Goal: Communication & Community: Answer question/provide support

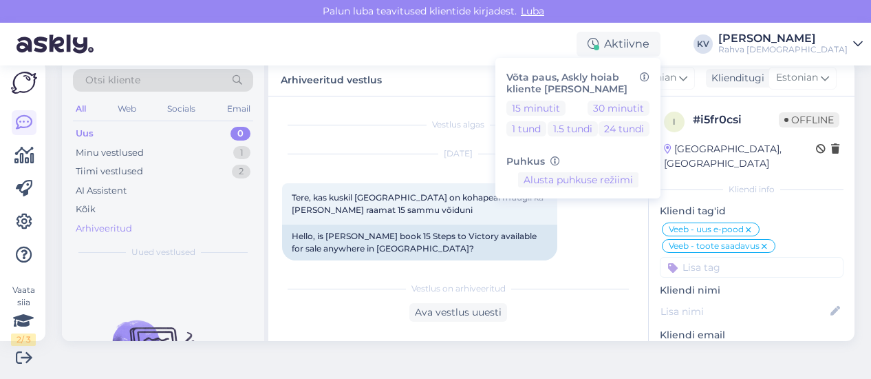
scroll to position [1225, 0]
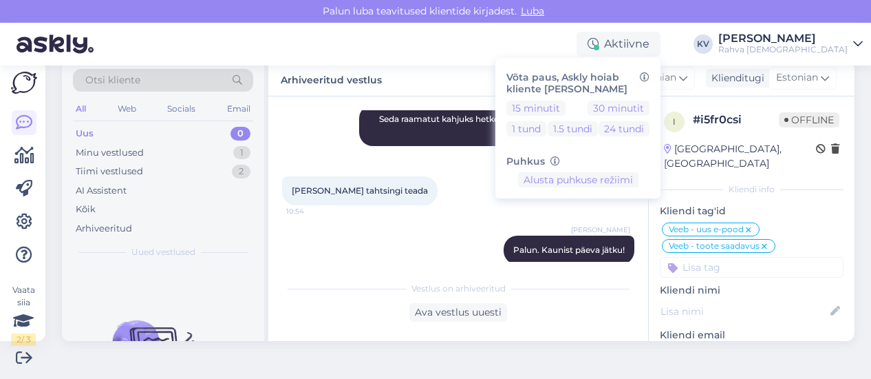
click at [168, 129] on div "Uus 0" at bounding box center [163, 133] width 180 height 19
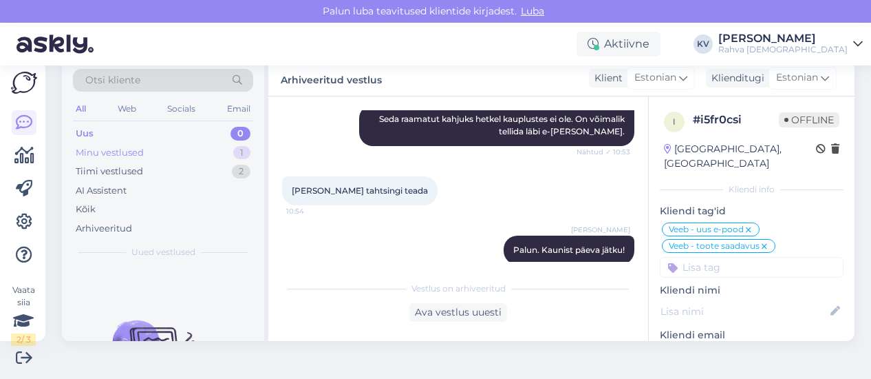
click at [193, 158] on div "Minu vestlused 1" at bounding box center [163, 152] width 180 height 19
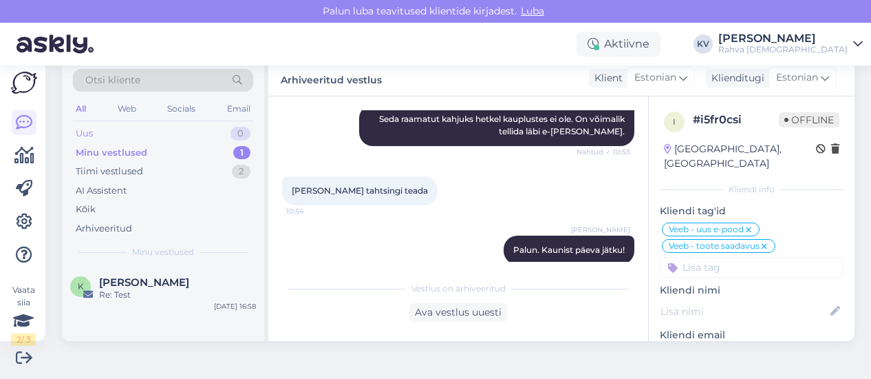
click at [190, 130] on div "Uus 0" at bounding box center [163, 133] width 180 height 19
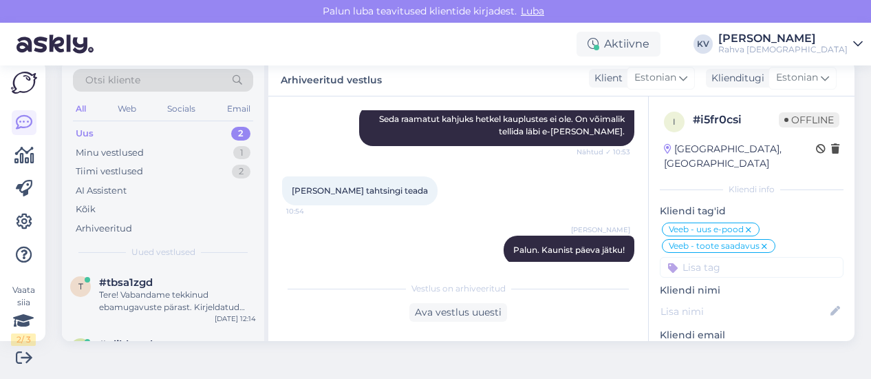
click at [182, 127] on div "Uus 2" at bounding box center [163, 133] width 180 height 19
click at [181, 289] on div "Tere! Vabandame tekkinud ebamugavuste pärast. Kirjeldatud probleem viitab tehni…" at bounding box center [177, 300] width 157 height 25
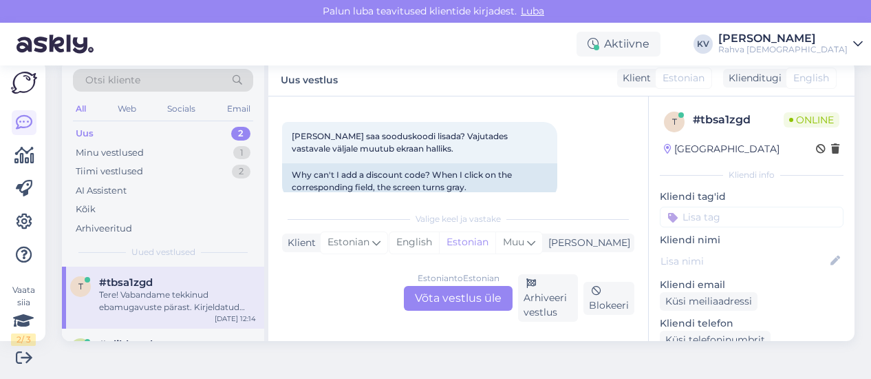
scroll to position [79, 0]
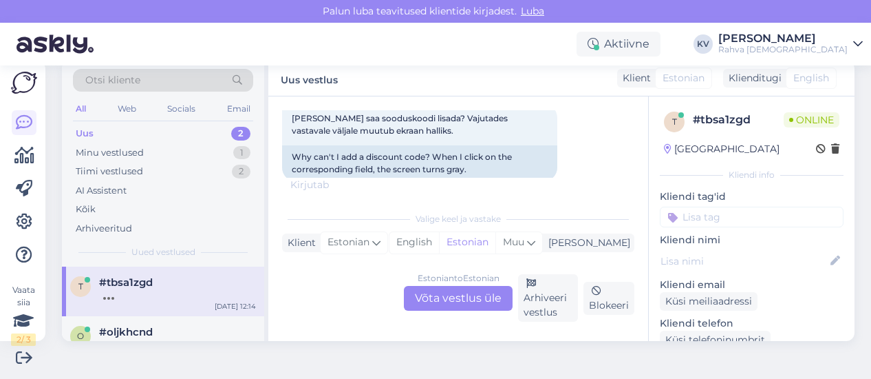
click at [476, 302] on div "Estonian to Estonian Võta vestlus üle" at bounding box center [458, 298] width 109 height 25
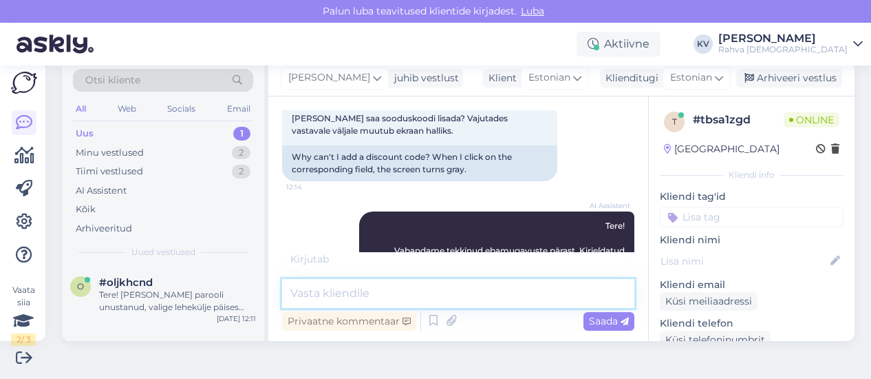
click at [383, 287] on textarea at bounding box center [458, 293] width 352 height 29
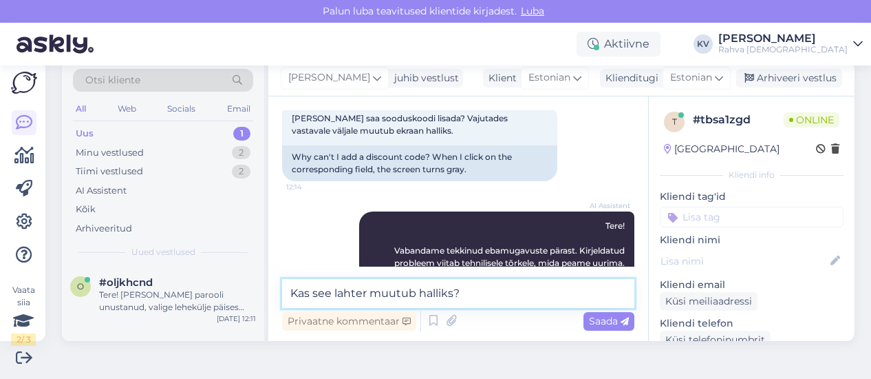
type textarea "Kas see lahter muutub halliks?"
paste textarea
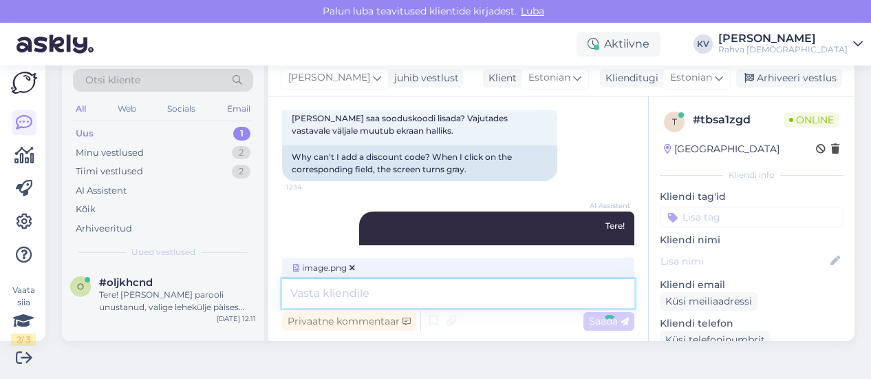
scroll to position [288, 0]
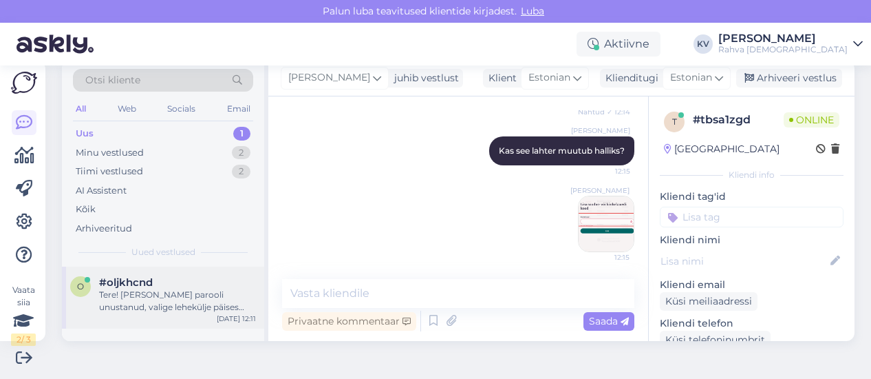
click at [179, 286] on div "#oljkhcnd" at bounding box center [177, 282] width 157 height 12
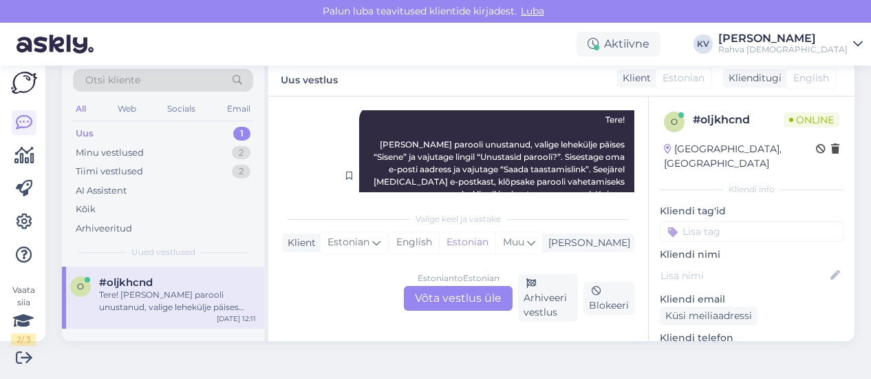
scroll to position [266, 0]
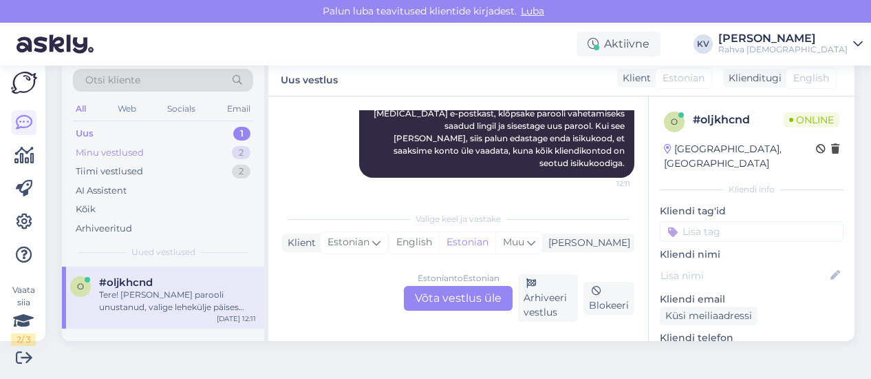
click at [107, 143] on div "Minu vestlused 2" at bounding box center [163, 152] width 180 height 19
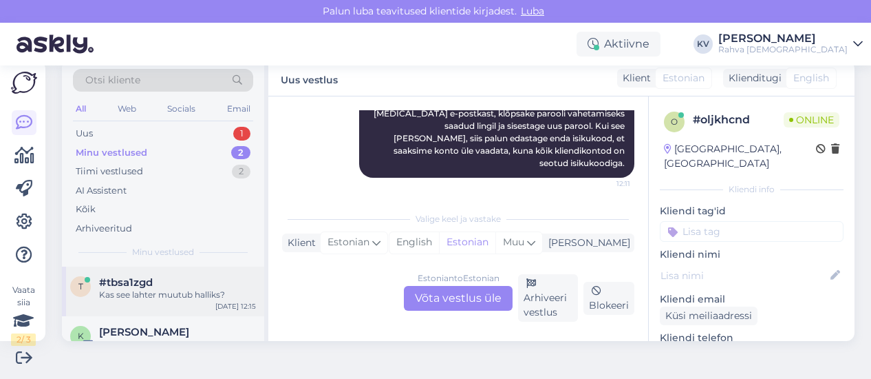
drag, startPoint x: 131, startPoint y: 293, endPoint x: 146, endPoint y: 289, distance: 15.5
click at [130, 293] on div "Kas see lahter muutub halliks?" at bounding box center [177, 294] width 157 height 12
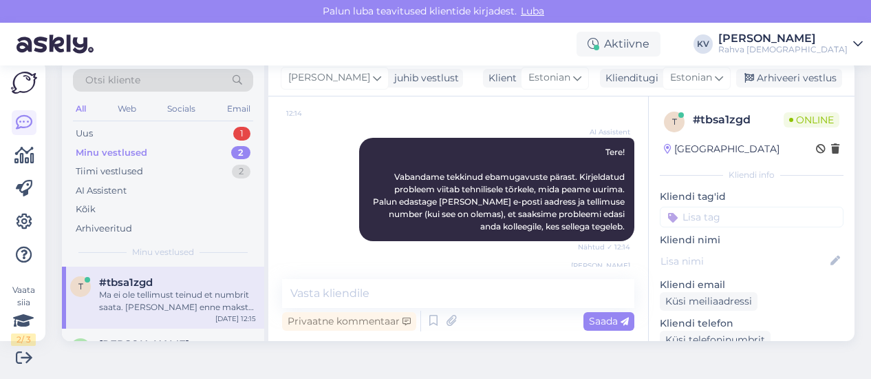
scroll to position [359, 0]
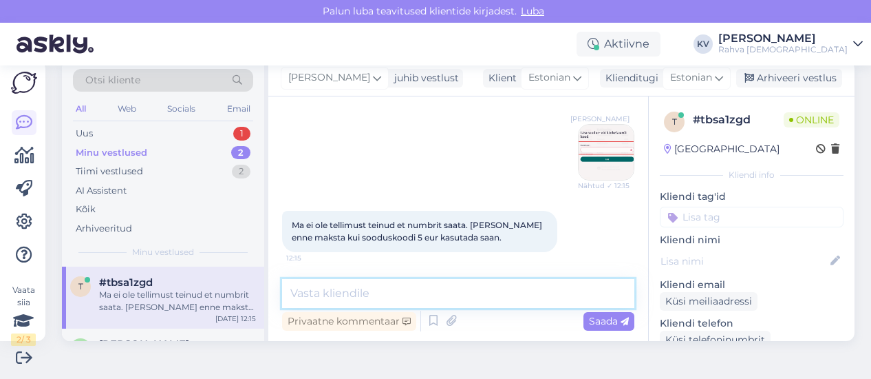
click at [427, 291] on textarea at bounding box center [458, 293] width 352 height 29
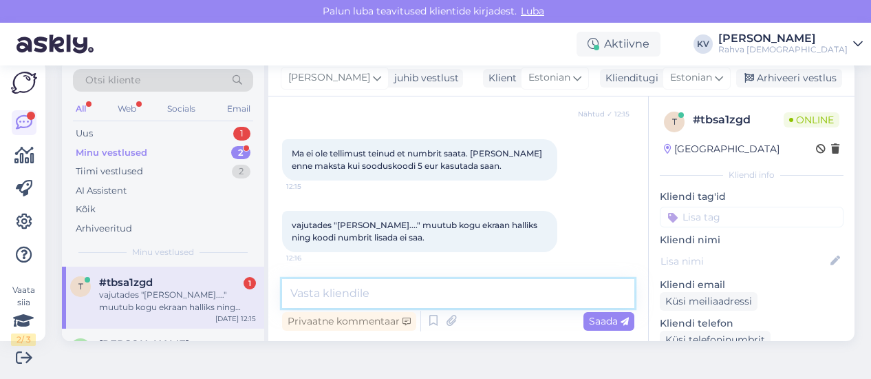
click at [443, 287] on textarea at bounding box center [458, 293] width 352 height 29
click at [443, 288] on textarea at bounding box center [458, 293] width 352 height 29
click at [369, 297] on textarea at bounding box center [458, 293] width 352 height 29
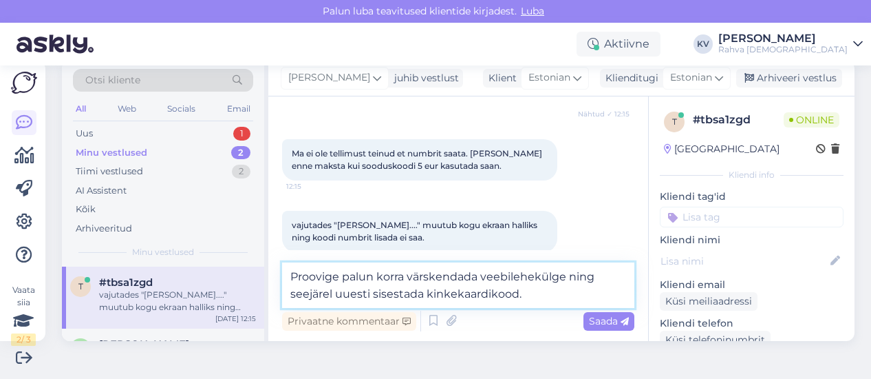
type textarea "Proovige palun korra värskendada veebilehekülge ning seejärel uuesti sisestada …"
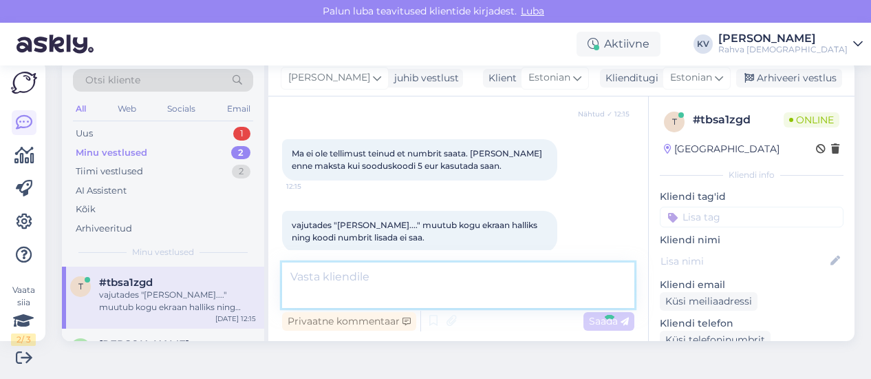
scroll to position [502, 0]
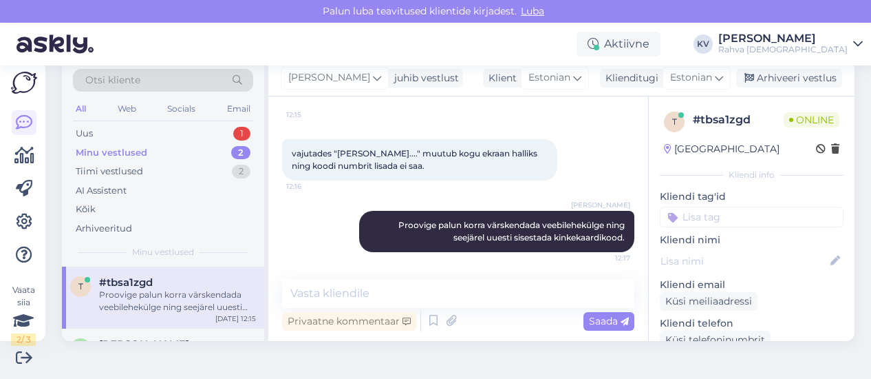
click at [149, 155] on div "Minu vestlused 2" at bounding box center [163, 152] width 180 height 19
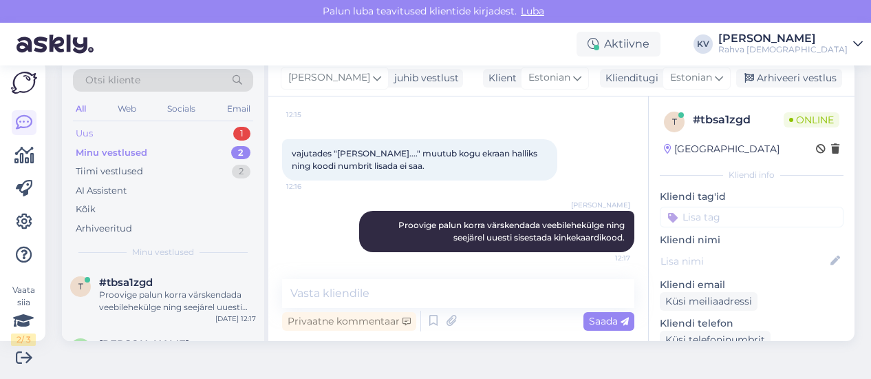
click at [175, 129] on div "Uus 1" at bounding box center [163, 133] width 180 height 19
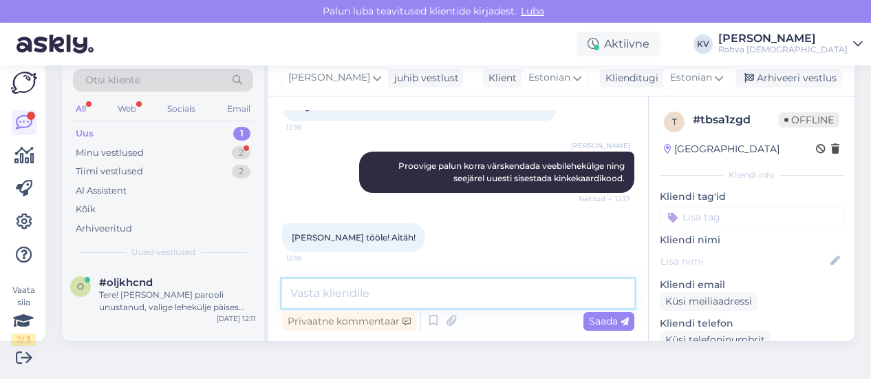
click at [382, 288] on textarea at bounding box center [458, 293] width 352 height 29
type textarea "Super. Palun :)"
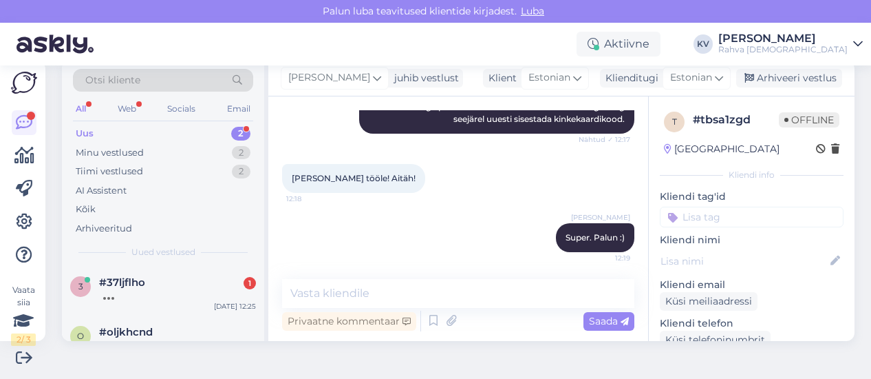
click at [147, 133] on div "Uus 2" at bounding box center [163, 133] width 180 height 19
click at [184, 290] on div "Miks ma ei saa sisse logida ?" at bounding box center [177, 294] width 157 height 12
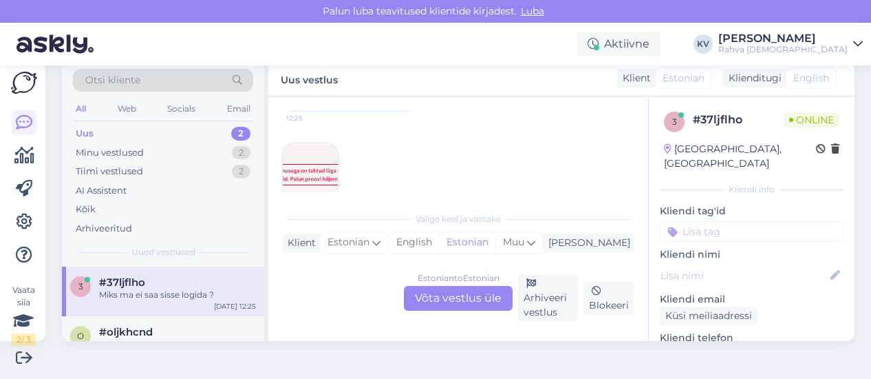
scroll to position [121, 0]
click at [317, 151] on img at bounding box center [310, 149] width 55 height 55
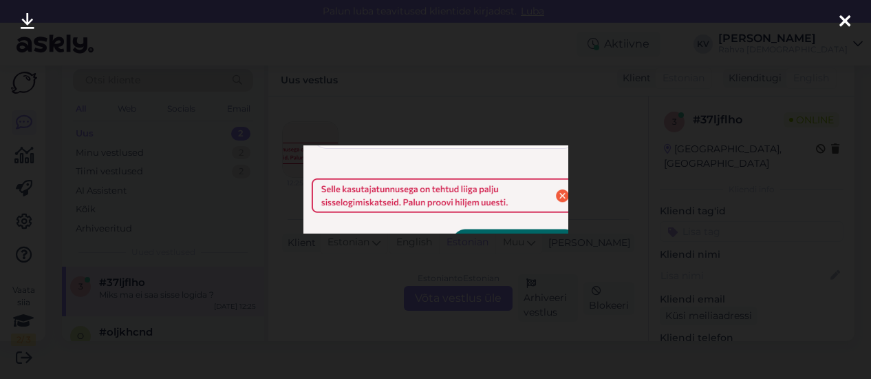
click at [575, 255] on div at bounding box center [435, 189] width 871 height 379
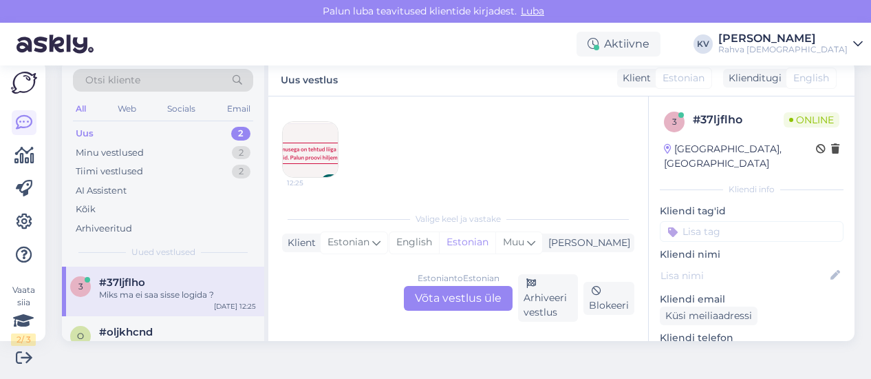
click at [429, 303] on div "Estonian to Estonian Võta vestlus üle" at bounding box center [458, 298] width 109 height 25
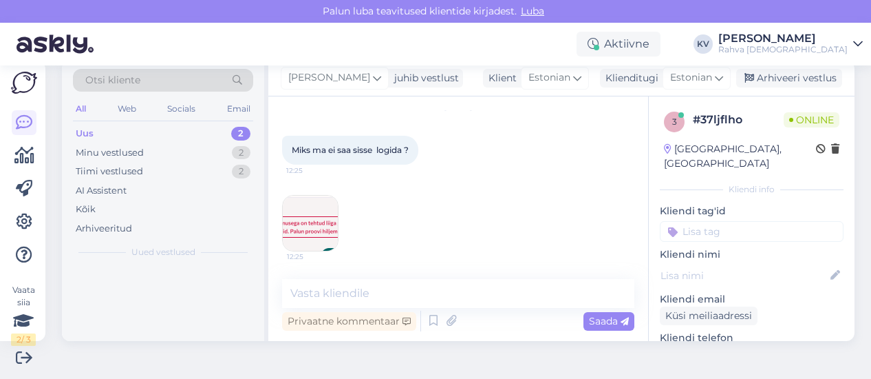
scroll to position [47, 0]
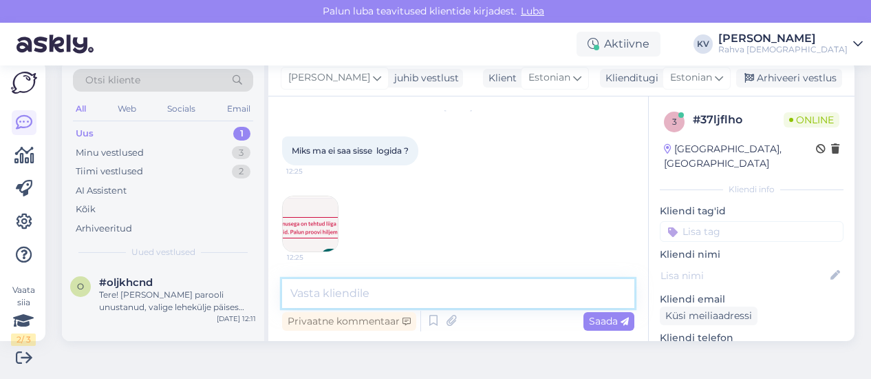
click at [357, 281] on textarea at bounding box center [458, 293] width 352 height 29
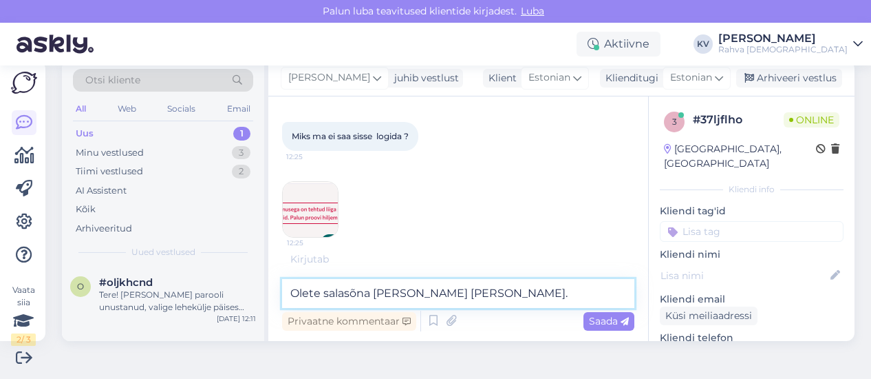
type textarea "Olete salasõna [PERSON_NAME] [PERSON_NAME]."
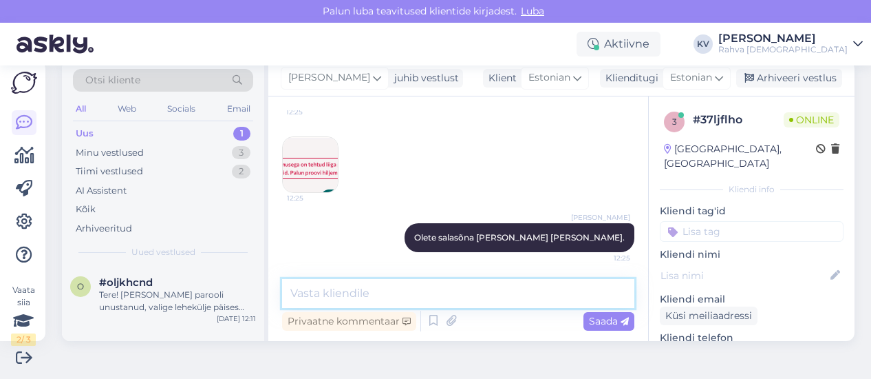
type textarea "K"
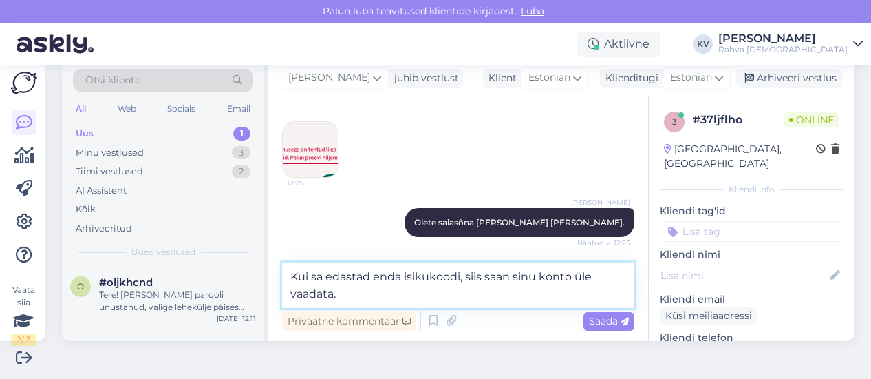
type textarea "Kui sa edastad enda isikukoodi, siis saan sinu konto üle vaadata."
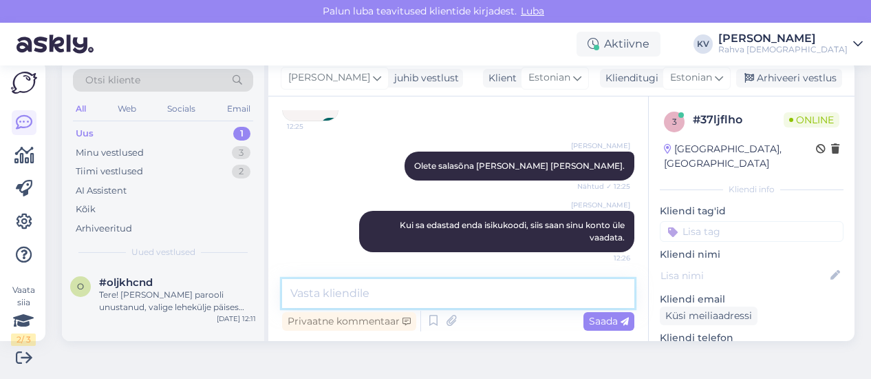
scroll to position [192, 0]
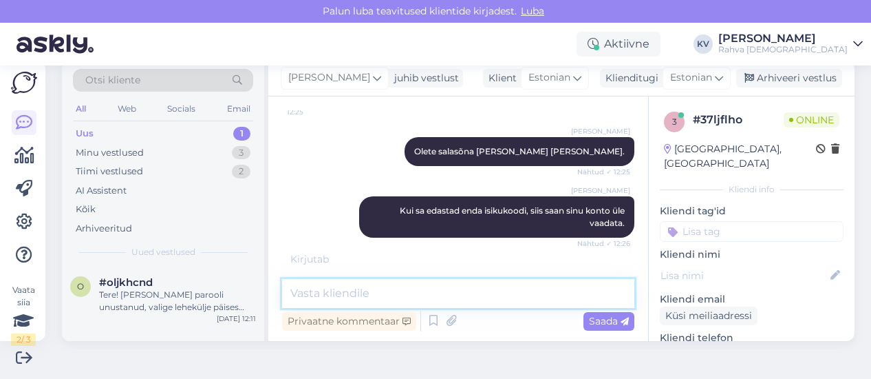
click at [347, 284] on textarea at bounding box center [458, 293] width 352 height 29
click at [169, 302] on div "Tere! [PERSON_NAME] parooli unustanud, valige lehekülje päises “Sisene” ja vaju…" at bounding box center [177, 300] width 157 height 25
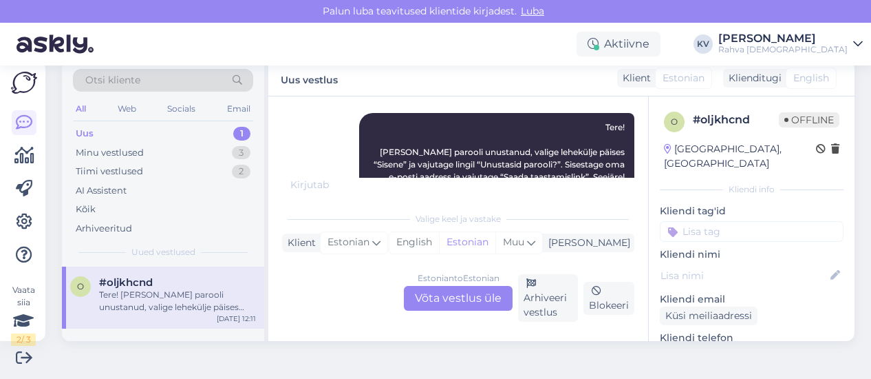
scroll to position [281, 0]
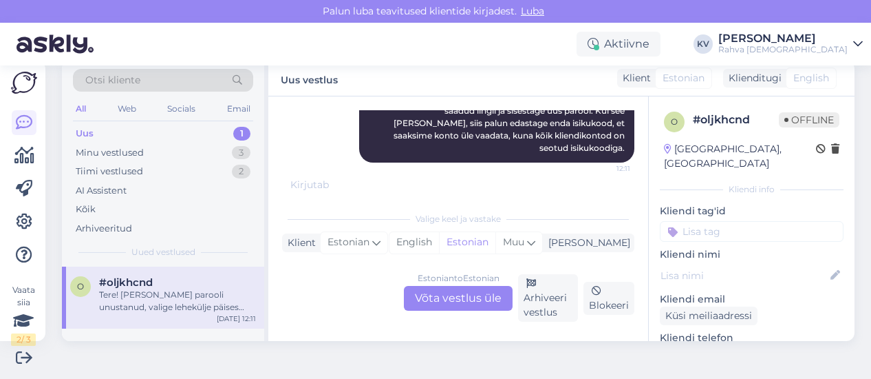
click at [723, 221] on input at bounding box center [752, 231] width 184 height 21
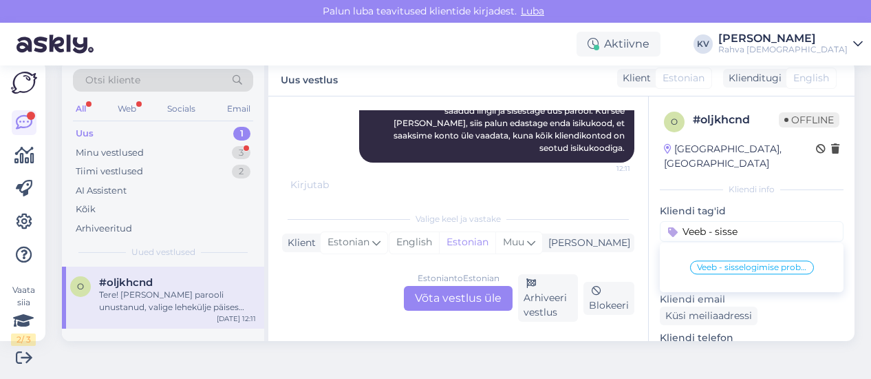
type input "Veeb - sisse"
click at [725, 263] on span "Veeb - sisselogimise probleem" at bounding box center [752, 267] width 110 height 8
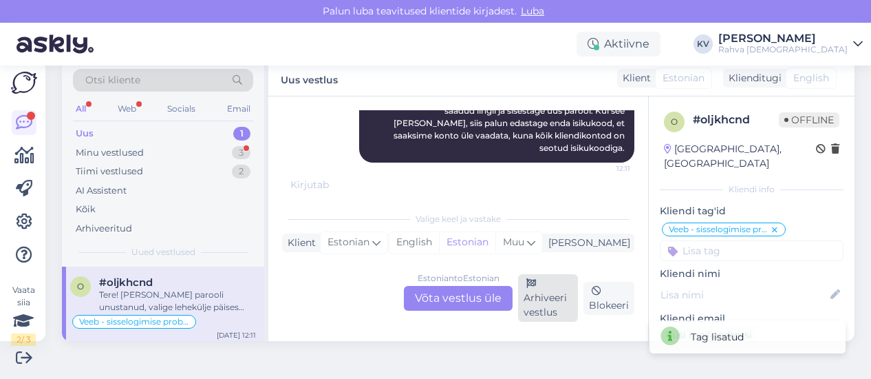
click at [531, 306] on div "Arhiveeri vestlus" at bounding box center [548, 297] width 60 height 47
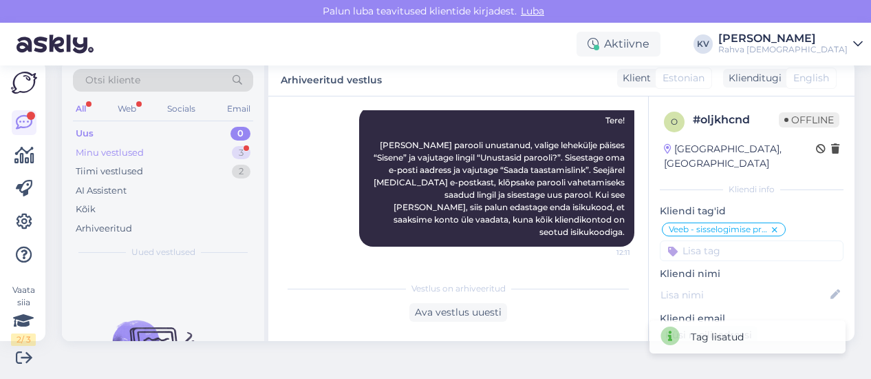
click at [170, 153] on div "Minu vestlused 3" at bounding box center [163, 152] width 180 height 19
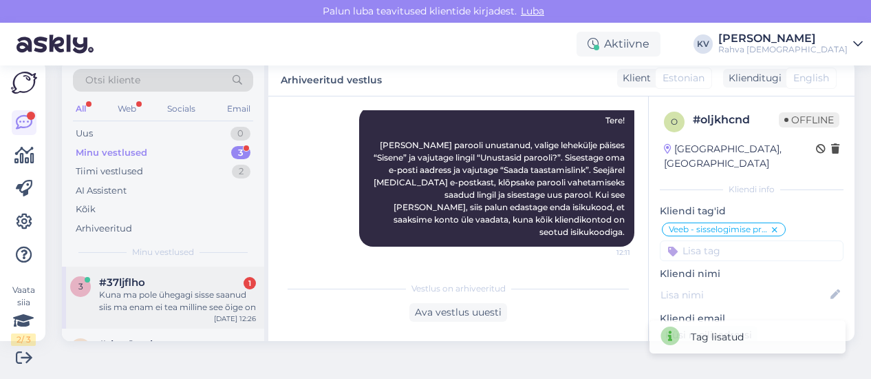
click at [164, 295] on div "Kuna ma pole ühegagi sisse saanud siis ma enam ei tea milline see õige on" at bounding box center [177, 300] width 157 height 25
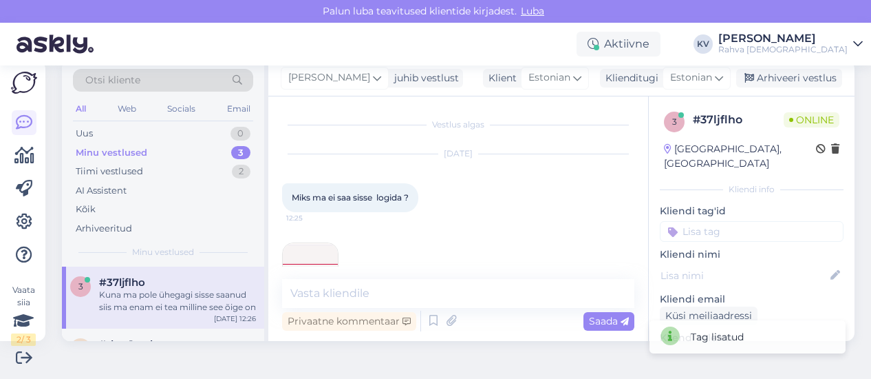
scroll to position [249, 0]
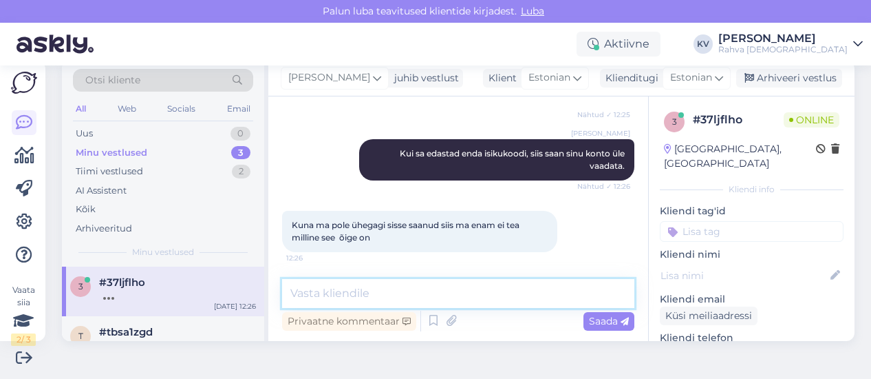
click at [367, 288] on textarea at bounding box center [458, 293] width 352 height 29
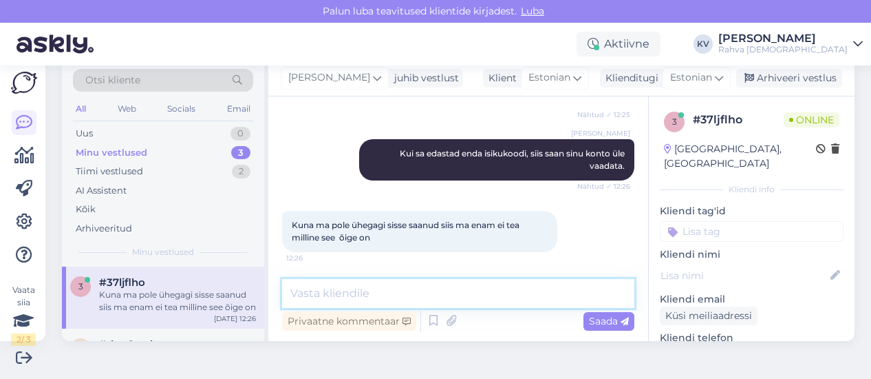
click at [344, 291] on textarea at bounding box center [458, 293] width 352 height 29
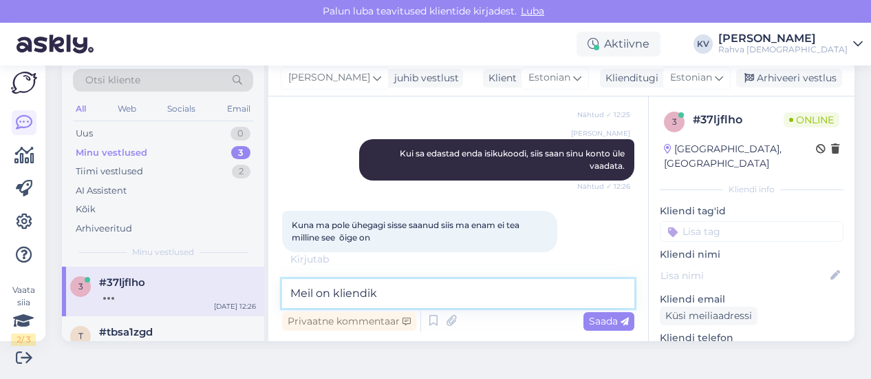
type textarea "Meil on kliendiko"
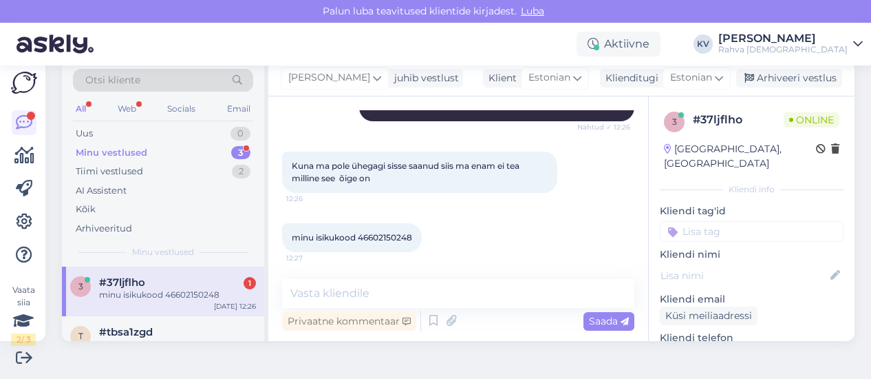
click at [393, 238] on span "minu isikukood 46602150248" at bounding box center [352, 237] width 120 height 10
copy div "46602150248 12:27"
click at [365, 284] on textarea at bounding box center [458, 293] width 352 height 29
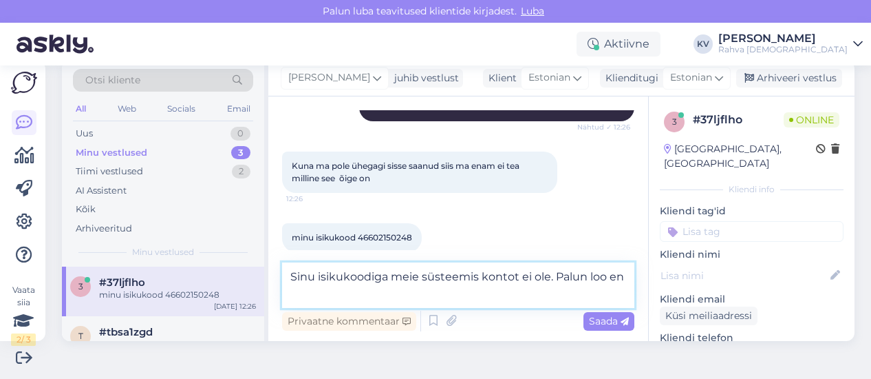
scroll to position [323, 0]
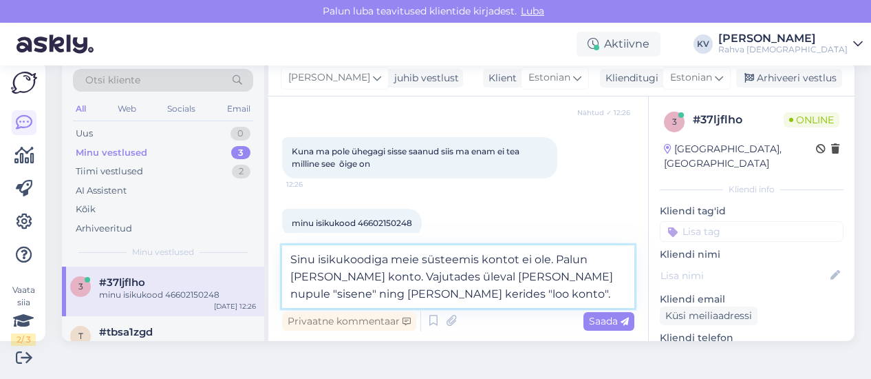
type textarea "Sinu isikukoodiga meie süsteemis kontot ei ole. Palun [PERSON_NAME] konto. Vaju…"
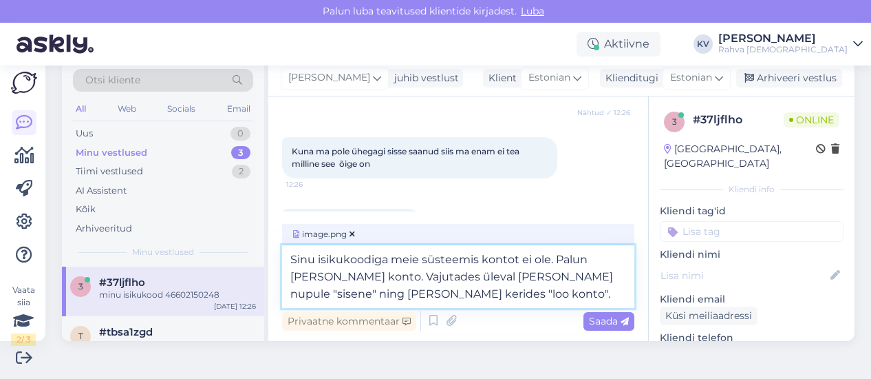
click at [516, 295] on textarea "Sinu isikukoodiga meie süsteemis kontot ei ole. Palun [PERSON_NAME] konto. Vaju…" at bounding box center [458, 276] width 352 height 63
click at [507, 297] on textarea "Sinu isikukoodiga meie süsteemis kontot ei ole. Palun [PERSON_NAME] konto. Vaju…" at bounding box center [458, 276] width 352 height 63
click at [501, 297] on textarea "Sinu isikukoodiga meie süsteemis kontot ei ole. Palun [PERSON_NAME] konto. Vaju…" at bounding box center [458, 276] width 352 height 63
paste textarea
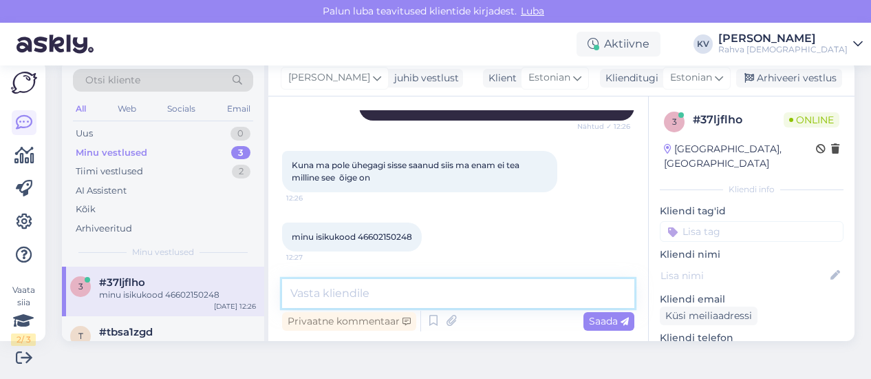
scroll to position [478, 0]
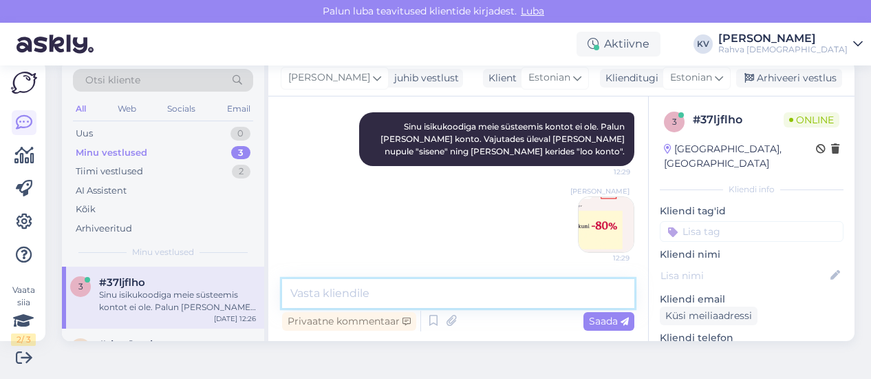
click at [501, 297] on textarea at bounding box center [458, 293] width 352 height 29
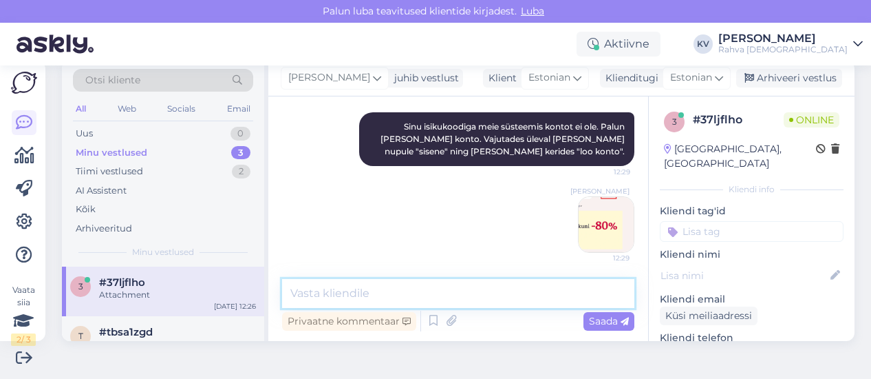
scroll to position [564, 0]
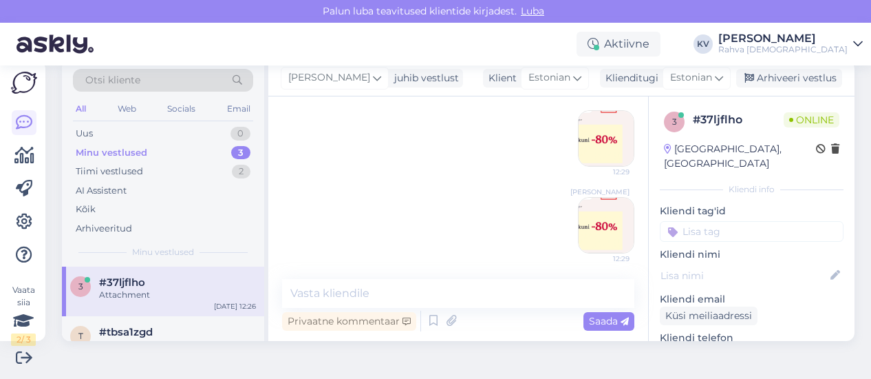
click at [579, 240] on img at bounding box center [606, 225] width 55 height 55
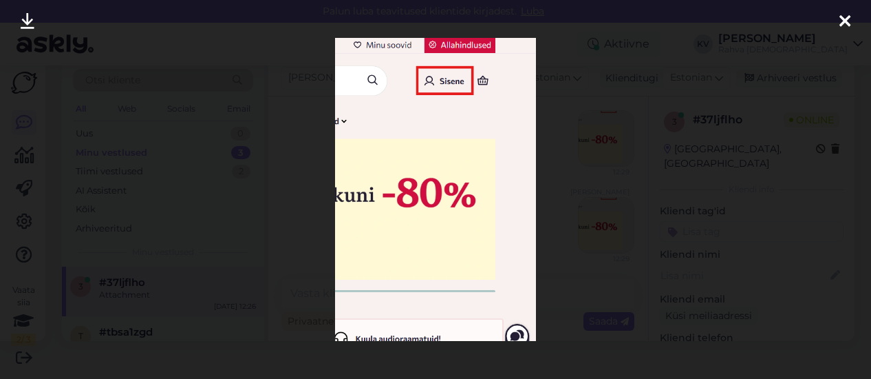
click at [259, 191] on div at bounding box center [435, 189] width 871 height 379
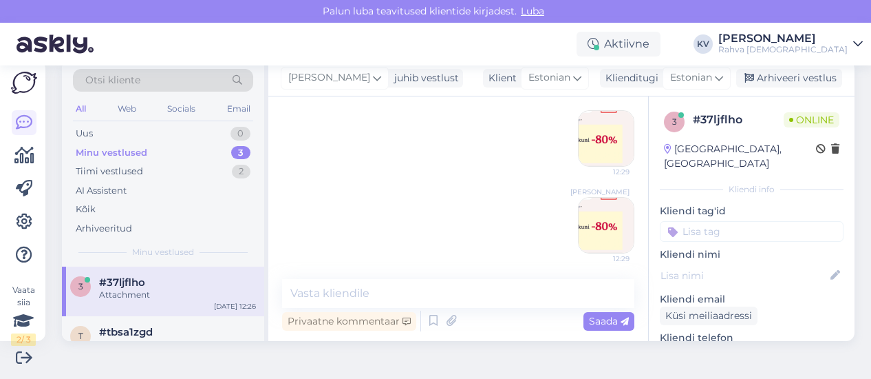
click at [579, 139] on img at bounding box center [606, 138] width 55 height 55
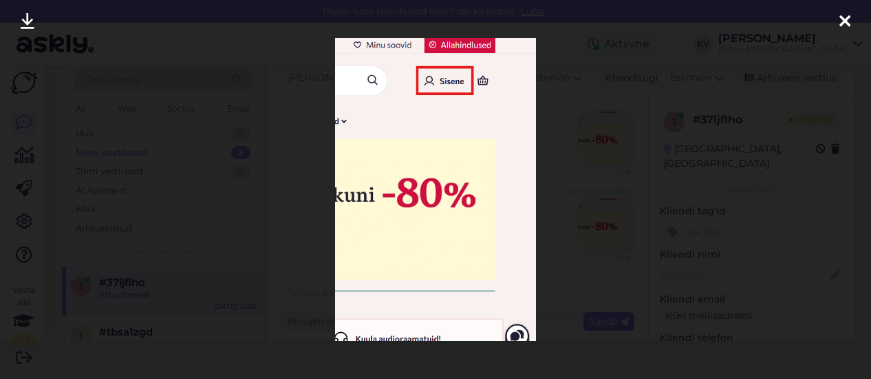
click at [296, 193] on div at bounding box center [435, 189] width 871 height 379
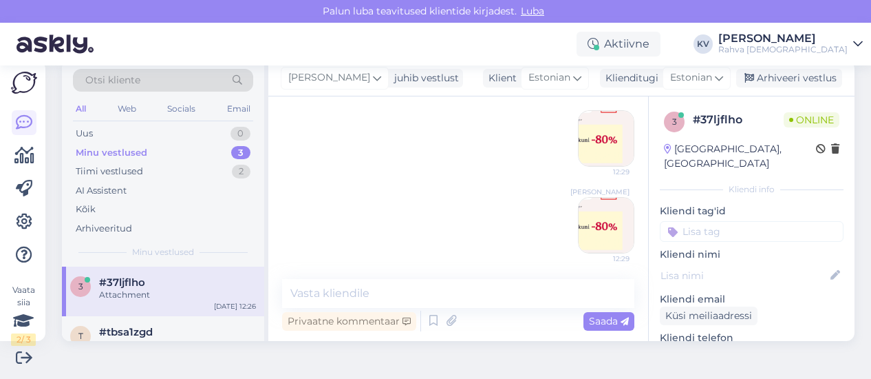
click at [579, 230] on img at bounding box center [606, 225] width 55 height 55
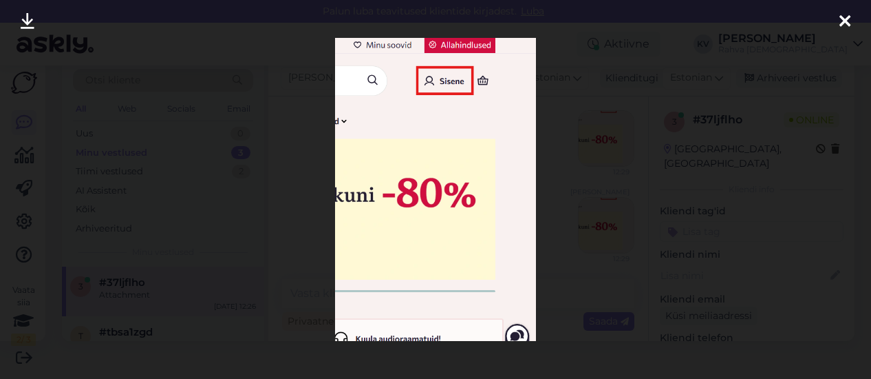
click at [587, 180] on div at bounding box center [435, 189] width 871 height 379
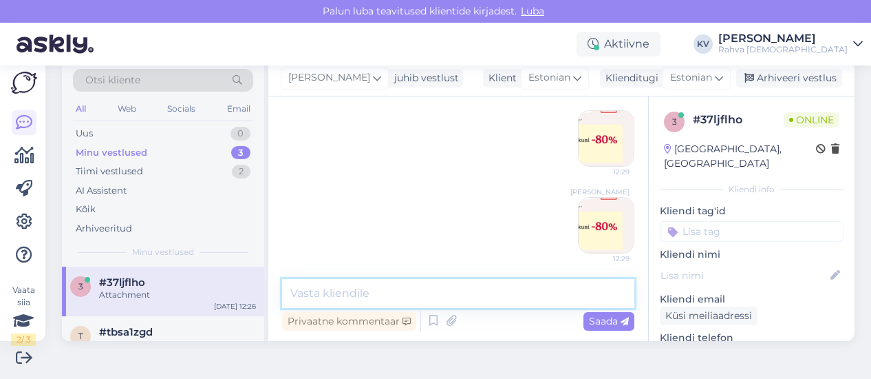
click at [423, 295] on textarea at bounding box center [458, 293] width 352 height 29
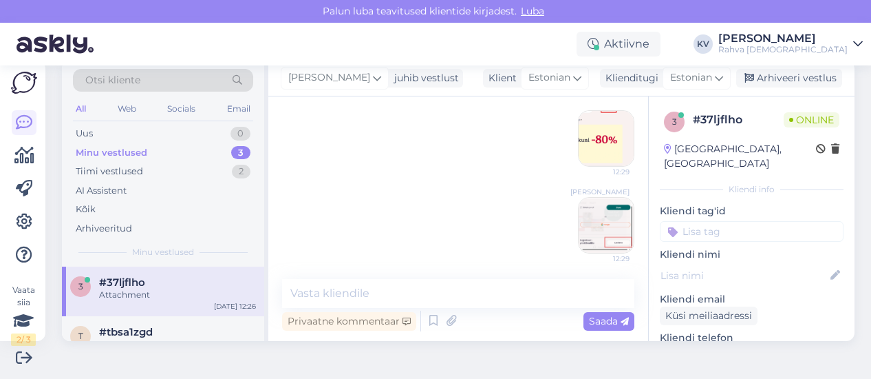
click at [717, 221] on input at bounding box center [752, 231] width 184 height 21
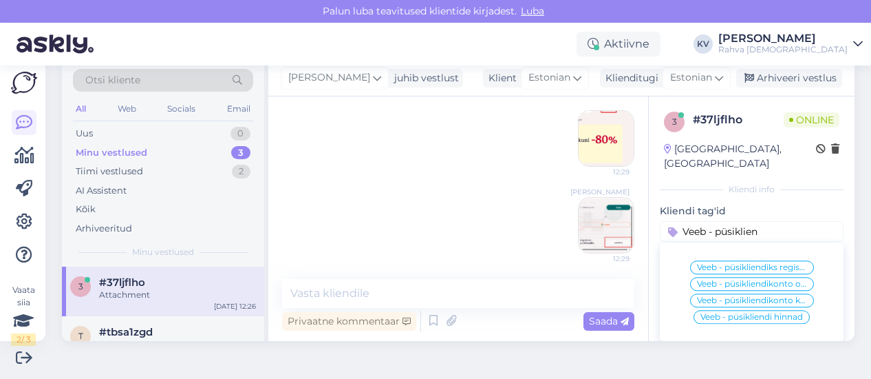
type input "Veeb - püsiklien"
click at [728, 263] on span "Veeb - püsikliendiks registreerumine [PERSON_NAME] isikukoodita" at bounding box center [752, 267] width 110 height 8
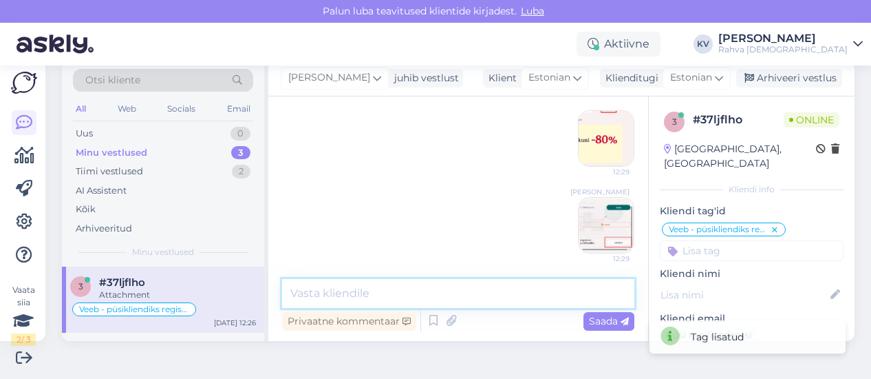
click at [438, 291] on textarea at bounding box center [458, 293] width 352 height 29
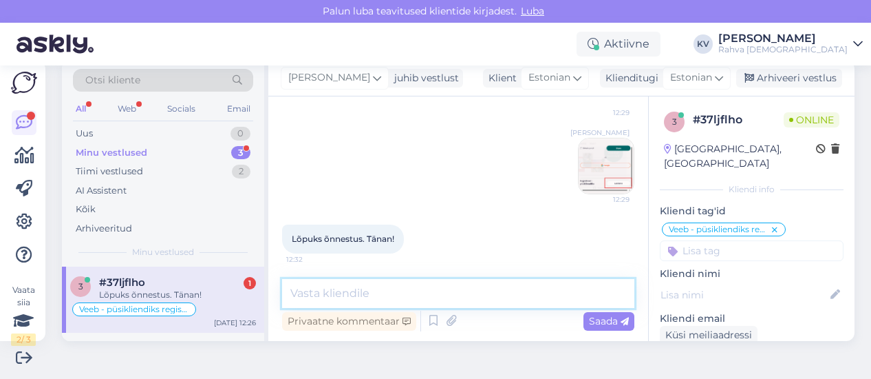
click at [363, 299] on textarea at bounding box center [458, 293] width 352 height 29
type textarea "Palun. Kaunist päeva!"
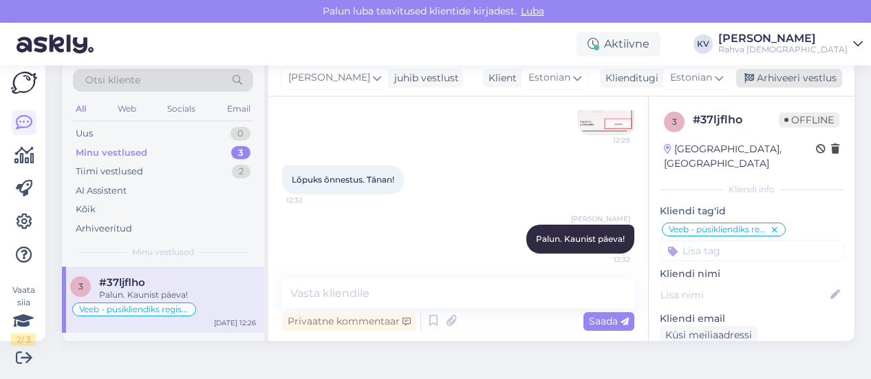
click at [800, 74] on div "Arhiveeri vestlus" at bounding box center [789, 78] width 106 height 19
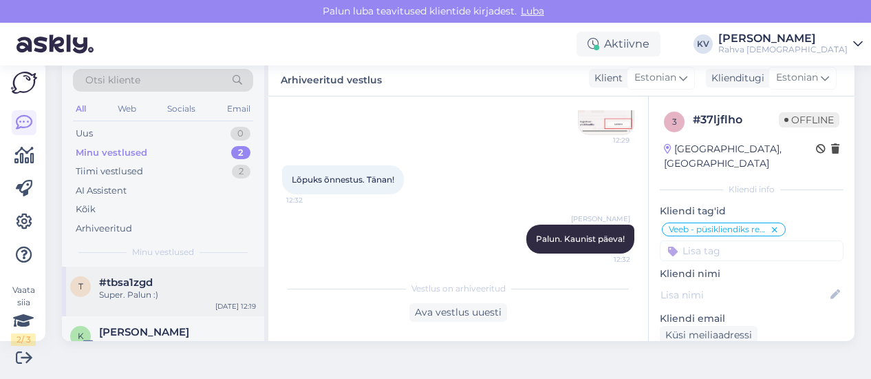
click at [161, 280] on div "#tbsa1zgd" at bounding box center [177, 282] width 157 height 12
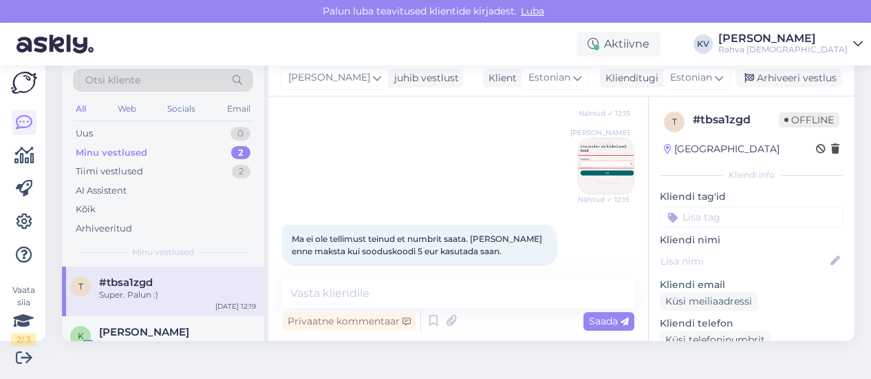
scroll to position [139, 0]
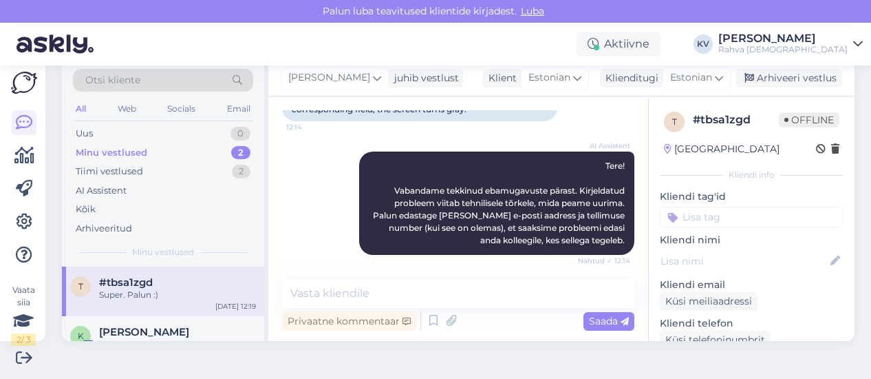
click at [698, 214] on input at bounding box center [752, 216] width 184 height 21
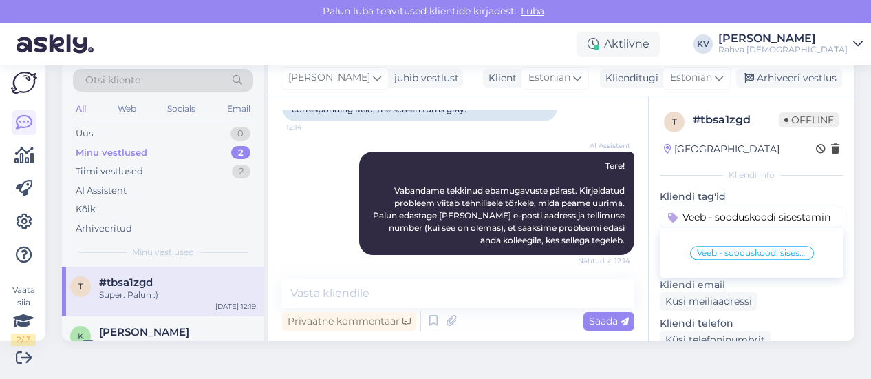
type input "Veeb - sooduskoodi sisestamine"
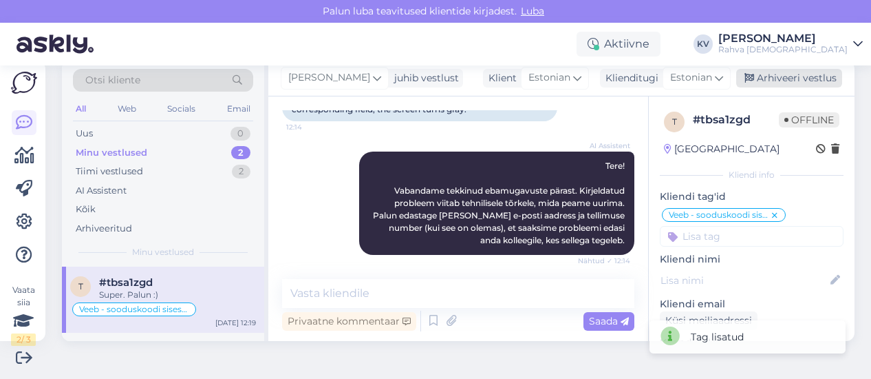
click at [787, 83] on div "Arhiveeri vestlus" at bounding box center [789, 78] width 106 height 19
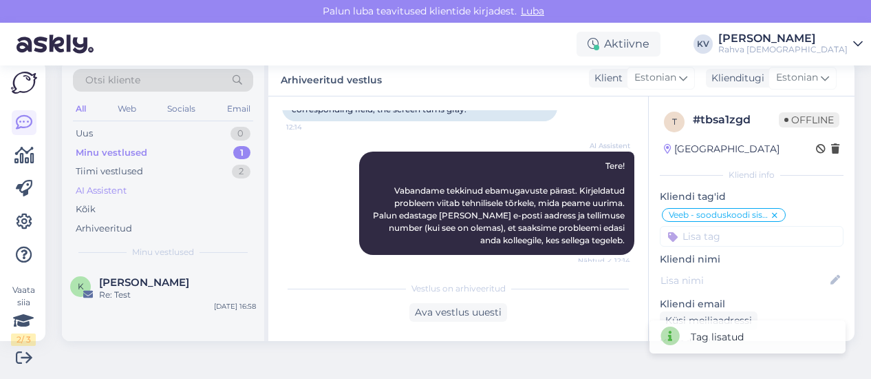
click at [120, 191] on div "AI Assistent" at bounding box center [101, 191] width 51 height 14
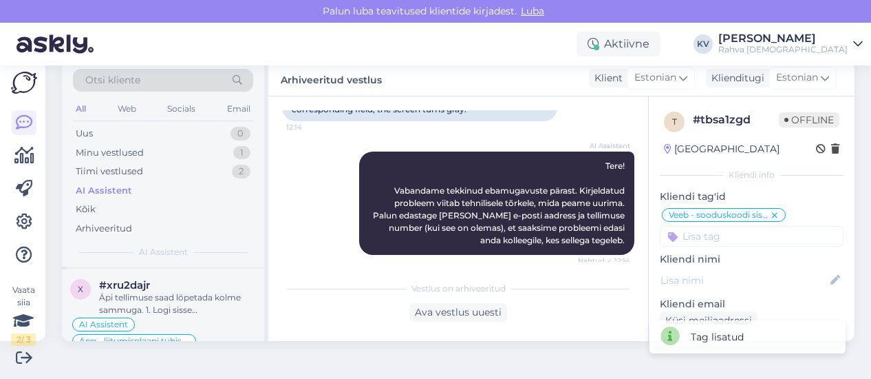
scroll to position [69, 0]
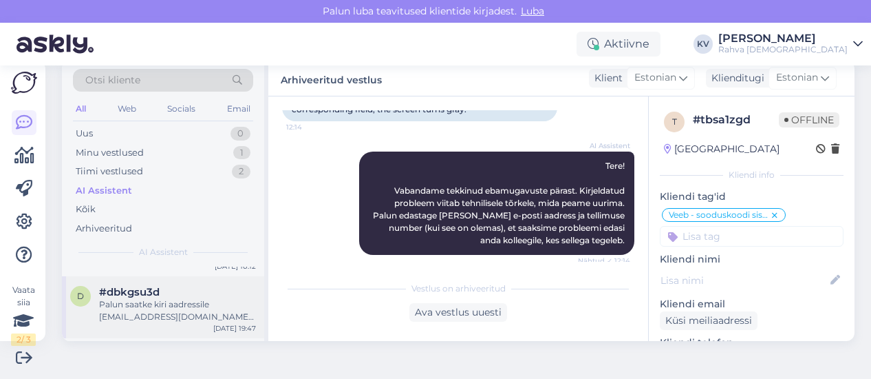
click at [161, 298] on div "Palun saatke kiri aadressile [EMAIL_ADDRESS][DOMAIN_NAME], lisades probleemi ki…" at bounding box center [177, 310] width 157 height 25
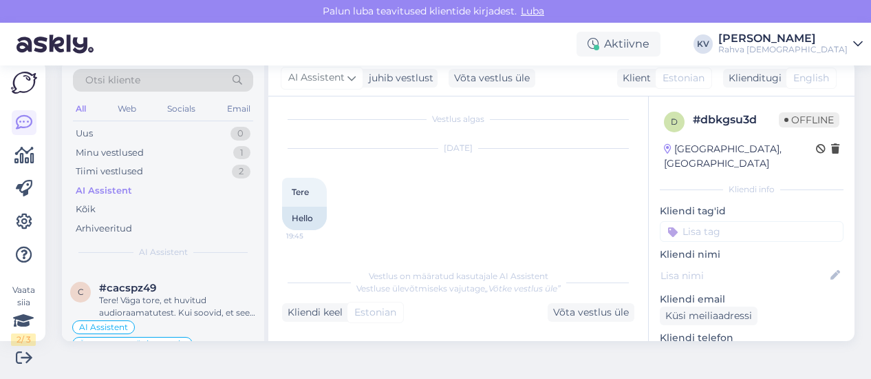
scroll to position [0, 0]
click at [165, 129] on div "Uus 0" at bounding box center [163, 133] width 180 height 19
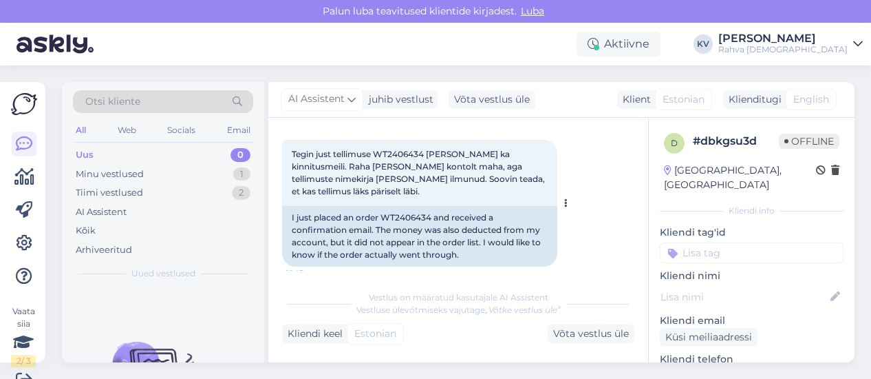
scroll to position [289, 0]
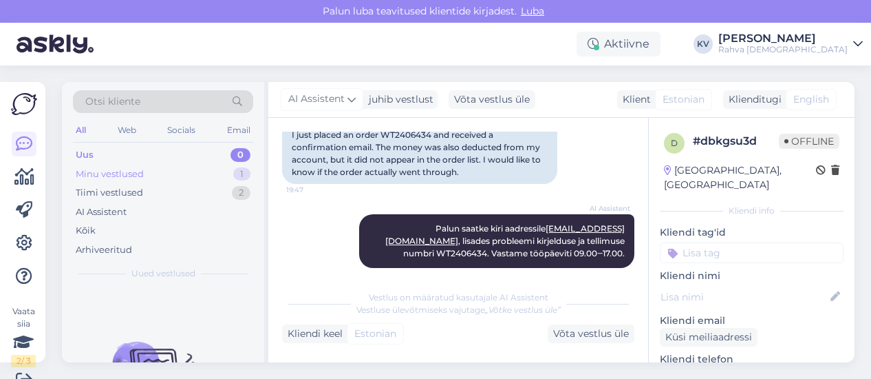
click at [172, 181] on div "Minu vestlused 1" at bounding box center [163, 174] width 180 height 19
